Goal: Check status

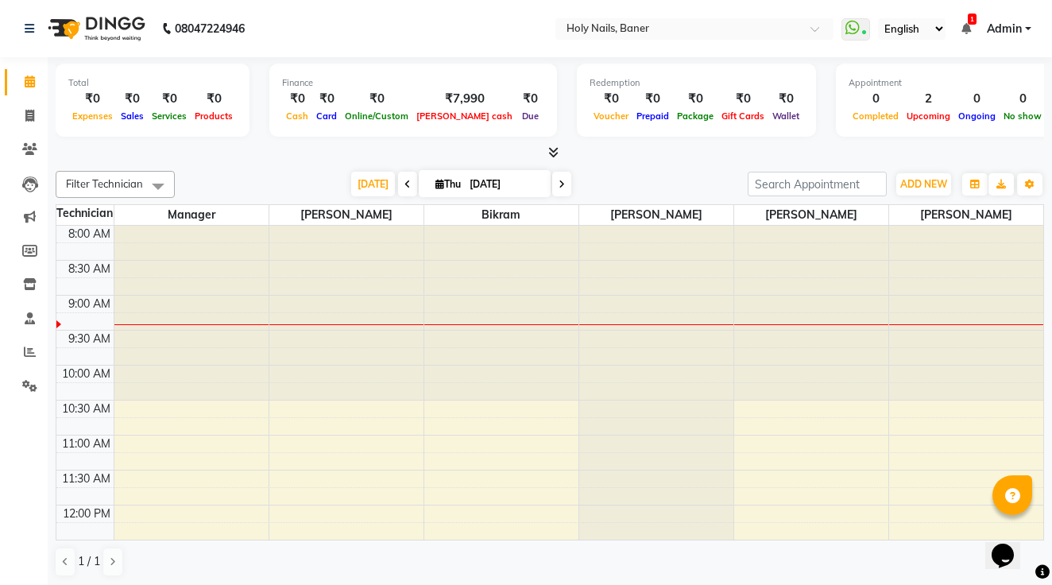
click at [471, 184] on input "[DATE]" at bounding box center [504, 184] width 79 height 24
select select "9"
select select "2025"
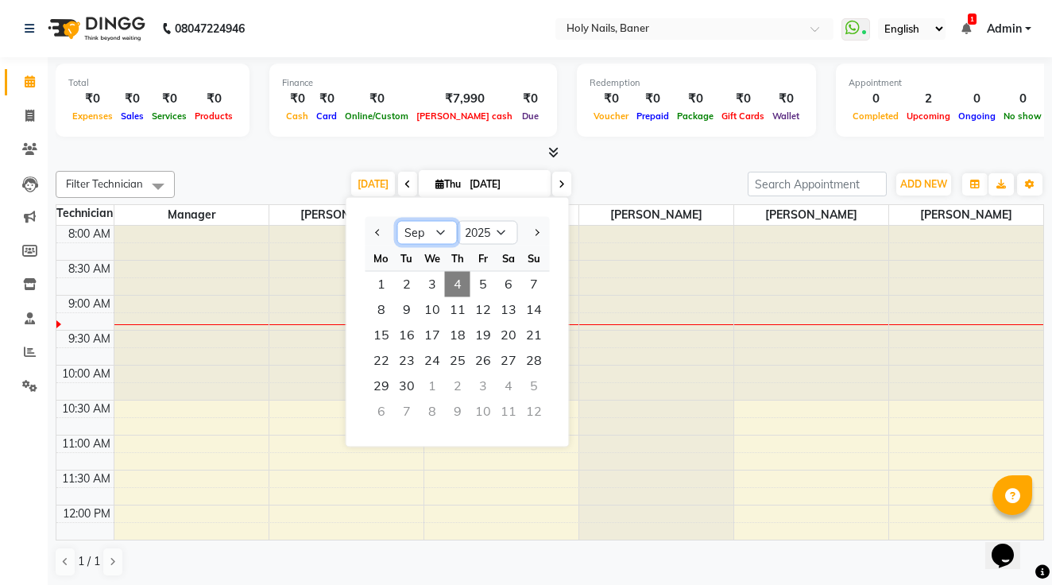
select select "8"
click at [406, 387] on span "26" at bounding box center [406, 386] width 25 height 25
type input "[DATE]"
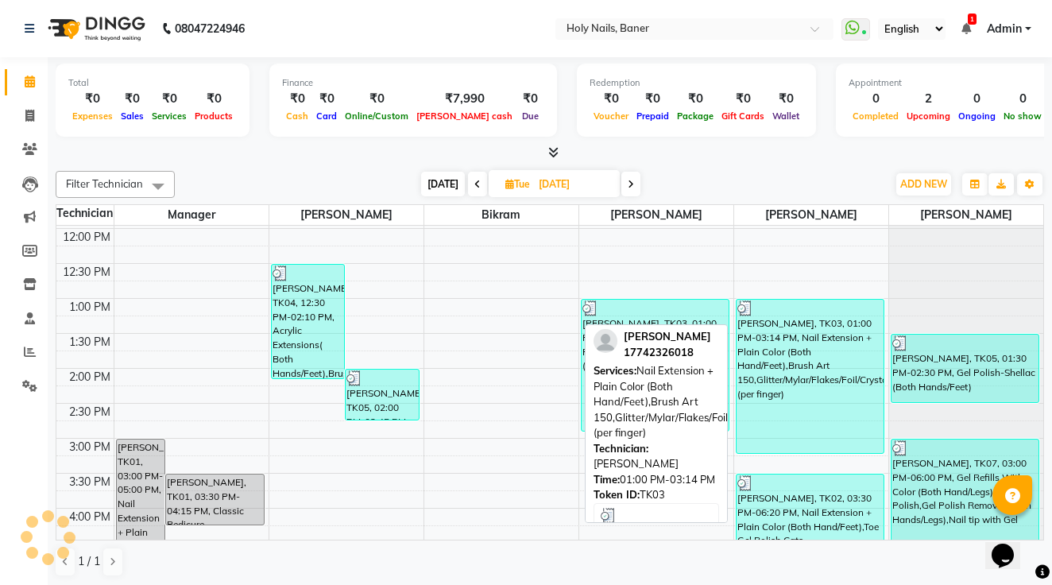
scroll to position [275, 0]
